Goal: Task Accomplishment & Management: Manage account settings

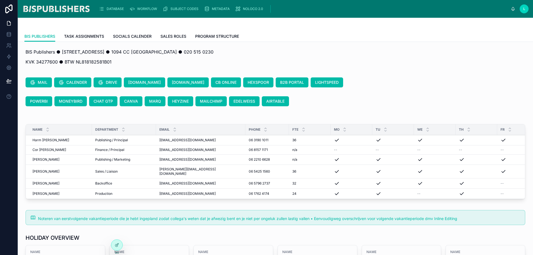
click at [117, 9] on span "DATABASE" at bounding box center [115, 9] width 17 height 4
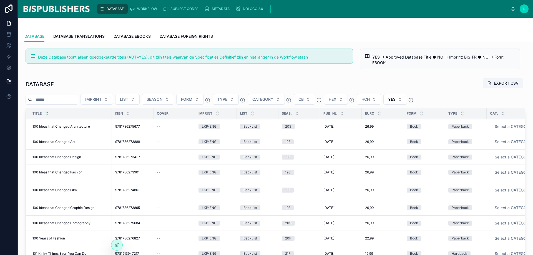
click at [65, 99] on input "text" at bounding box center [56, 100] width 46 height 8
type input "*********"
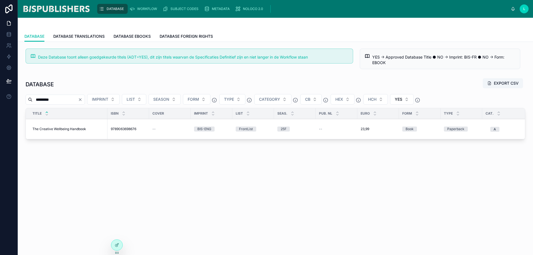
click at [70, 130] on span "The Creative Wellbeing Handbook" at bounding box center [60, 129] width 54 height 4
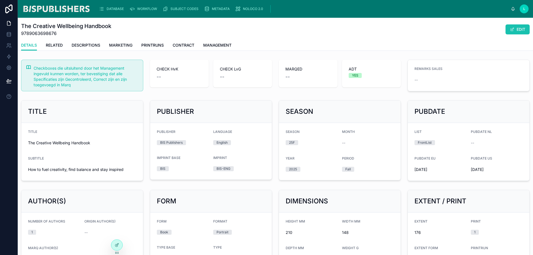
click at [520, 27] on button "EDIT" at bounding box center [518, 29] width 24 height 10
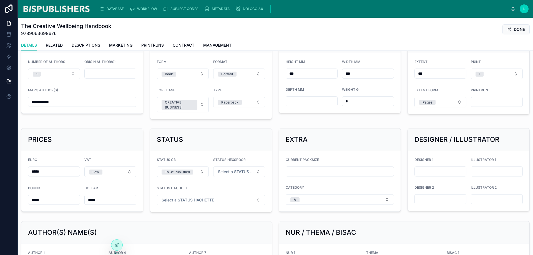
scroll to position [194, 0]
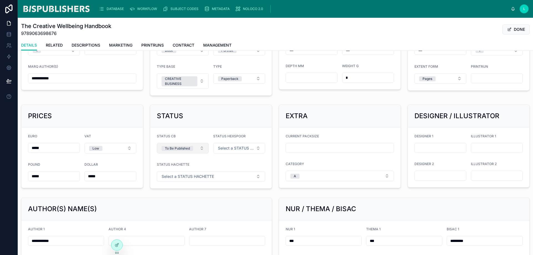
click at [183, 148] on div "To Be Published" at bounding box center [177, 148] width 25 height 5
click at [197, 151] on button "Select a STATUS [GEOGRAPHIC_DATA]" at bounding box center [183, 148] width 52 height 11
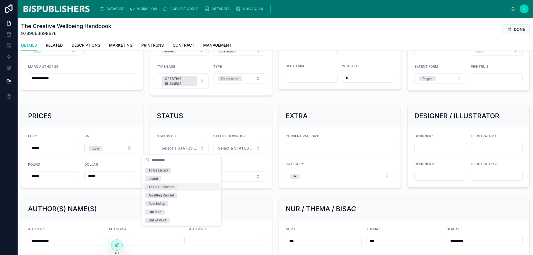
click at [172, 188] on div "To Be Published" at bounding box center [161, 187] width 25 height 5
click at [254, 152] on button "Select a STATUS HEX [GEOGRAPHIC_DATA]" at bounding box center [239, 148] width 52 height 11
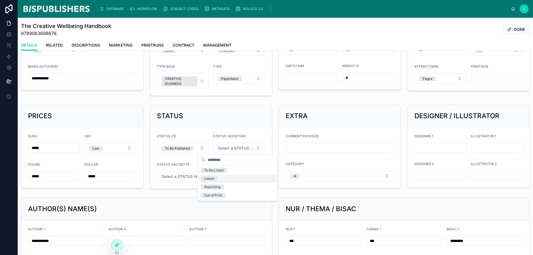
click at [226, 178] on div "Listed" at bounding box center [237, 179] width 77 height 8
click at [216, 159] on form "STATUS CB To Be Published STATUS HEXSPOOR Listed STATUS HACHETTE Select a STATU…" at bounding box center [211, 158] width 122 height 61
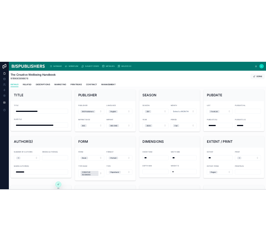
scroll to position [0, 0]
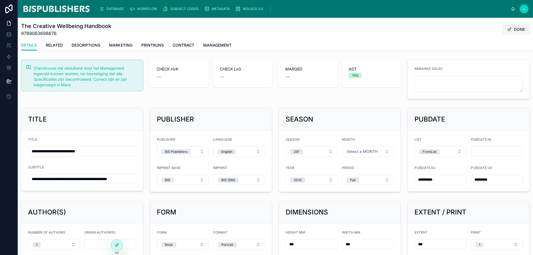
click at [515, 30] on button "DONE" at bounding box center [516, 29] width 27 height 10
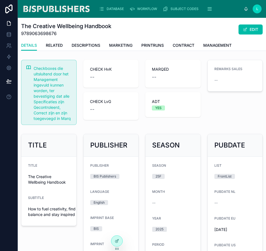
click at [116, 8] on span "DATABASE" at bounding box center [115, 9] width 17 height 4
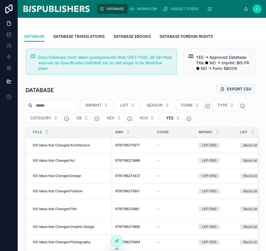
click at [44, 108] on input "text" at bounding box center [56, 105] width 46 height 8
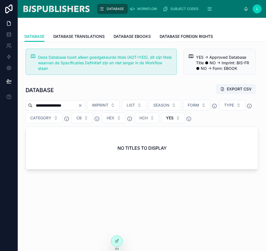
click at [51, 106] on input "**********" at bounding box center [56, 105] width 46 height 8
drag, startPoint x: 76, startPoint y: 104, endPoint x: 55, endPoint y: 101, distance: 20.8
click at [55, 101] on input "**********" at bounding box center [56, 105] width 46 height 8
type input "*********"
click at [39, 37] on span "DATABASE" at bounding box center [34, 37] width 20 height 6
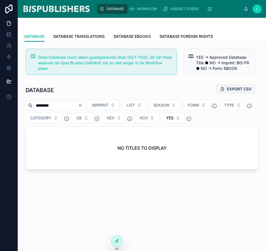
click at [48, 11] on img at bounding box center [56, 8] width 68 height 9
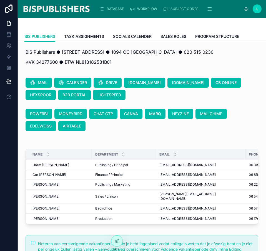
click at [109, 12] on div "DATABASE" at bounding box center [112, 8] width 27 height 9
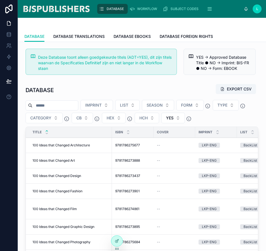
click at [56, 103] on input "text" at bounding box center [56, 105] width 46 height 8
type input "*********"
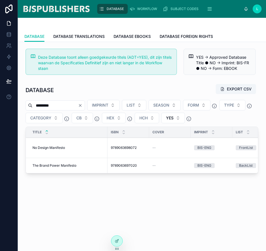
click at [49, 148] on span "No Design Manifesto" at bounding box center [49, 147] width 33 height 4
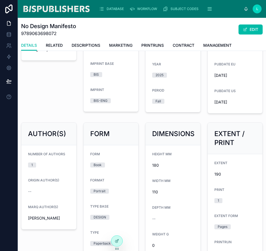
scroll to position [194, 0]
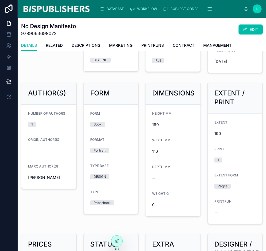
click at [123, 46] on span "MARKETING" at bounding box center [120, 46] width 23 height 6
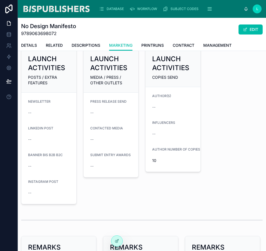
scroll to position [445, 0]
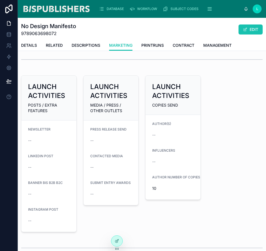
click at [241, 34] on button "EDIT" at bounding box center [251, 29] width 24 height 10
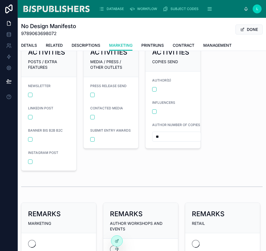
scroll to position [410, 0]
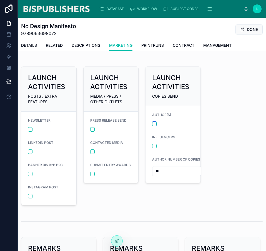
click at [154, 124] on button "button" at bounding box center [154, 123] width 4 height 4
click at [246, 31] on button "DONE" at bounding box center [249, 29] width 27 height 10
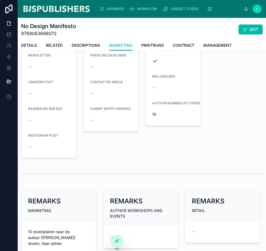
scroll to position [528, 0]
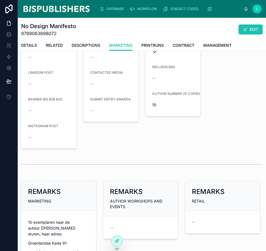
click at [239, 30] on button "EDIT" at bounding box center [251, 29] width 24 height 10
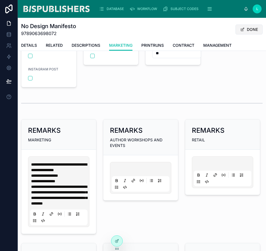
scroll to position [489, 0]
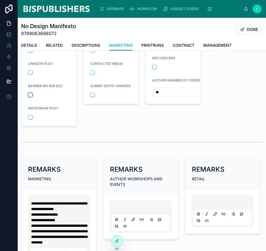
click at [28, 93] on button "button" at bounding box center [30, 95] width 4 height 4
click at [251, 29] on button "DONE" at bounding box center [249, 29] width 27 height 10
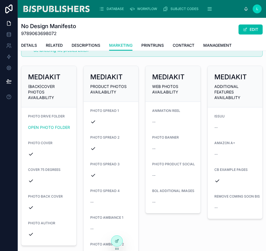
scroll to position [28, 0]
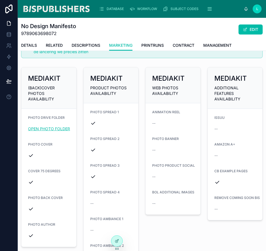
click at [39, 130] on link "OPEN PHOTO FOLDER" at bounding box center [49, 128] width 42 height 5
click at [243, 31] on span at bounding box center [245, 29] width 4 height 4
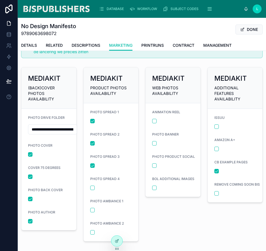
click at [152, 140] on div "PHOTO BANNER" at bounding box center [176, 138] width 49 height 13
click at [152, 144] on button "button" at bounding box center [154, 143] width 4 height 4
click at [241, 29] on button "DONE" at bounding box center [249, 29] width 27 height 10
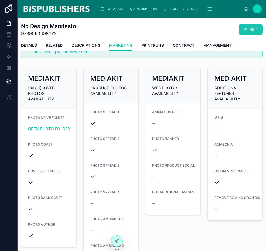
click at [243, 30] on button "EDIT" at bounding box center [251, 29] width 24 height 10
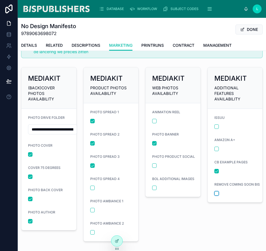
click at [215, 193] on button "button" at bounding box center [217, 193] width 4 height 4
click at [250, 30] on button "DONE" at bounding box center [249, 29] width 27 height 10
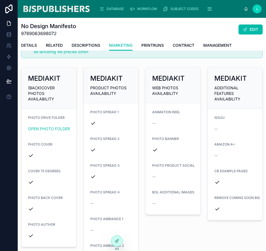
click at [78, 9] on img at bounding box center [56, 8] width 68 height 9
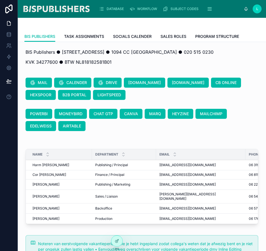
click at [54, 196] on span "[PERSON_NAME]" at bounding box center [46, 196] width 27 height 4
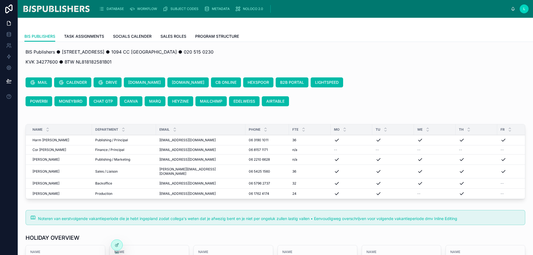
click at [40, 169] on span "[PERSON_NAME]" at bounding box center [46, 171] width 27 height 4
drag, startPoint x: 34, startPoint y: 171, endPoint x: 494, endPoint y: 166, distance: 459.9
click at [494, 166] on tr "[PERSON_NAME] [PERSON_NAME] / Liaison Sales / Liaison [PERSON_NAME][EMAIL_ADDRE…" at bounding box center [314, 172] width 577 height 14
click at [56, 173] on td "[PERSON_NAME] [PERSON_NAME]" at bounding box center [59, 172] width 66 height 14
click at [54, 171] on span "[PERSON_NAME]" at bounding box center [46, 171] width 27 height 4
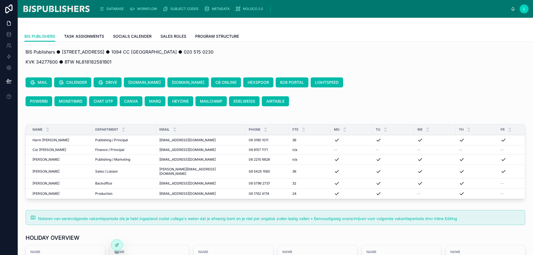
click at [54, 171] on span "[PERSON_NAME]" at bounding box center [46, 171] width 27 height 4
click at [94, 36] on span "TASK ASSIGNMENTS" at bounding box center [84, 37] width 40 height 6
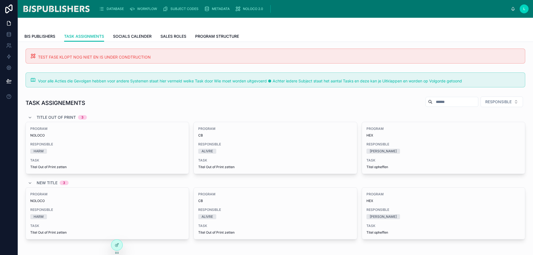
click at [127, 36] on span "SOCIALS CALENDER" at bounding box center [132, 37] width 39 height 6
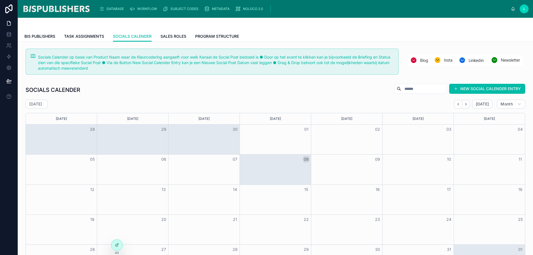
click at [163, 38] on span "SALES ROLES" at bounding box center [174, 37] width 26 height 6
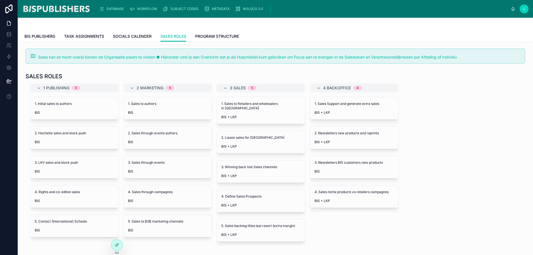
click at [42, 37] on span "BIS PUBLISHERS" at bounding box center [39, 37] width 31 height 6
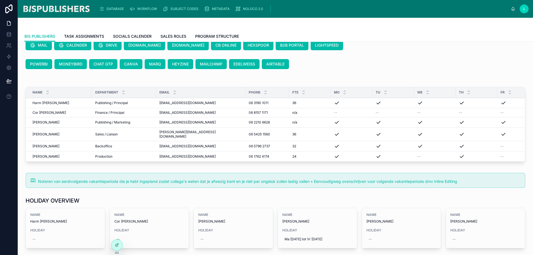
scroll to position [78, 0]
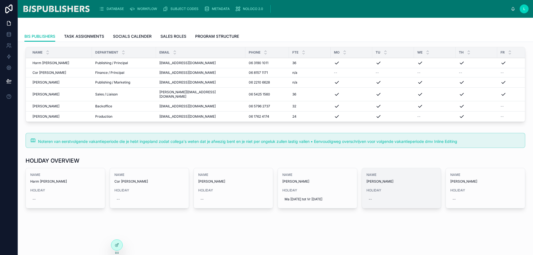
click at [381, 196] on div "--" at bounding box center [402, 199] width 70 height 9
